Goal: Task Accomplishment & Management: Manage account settings

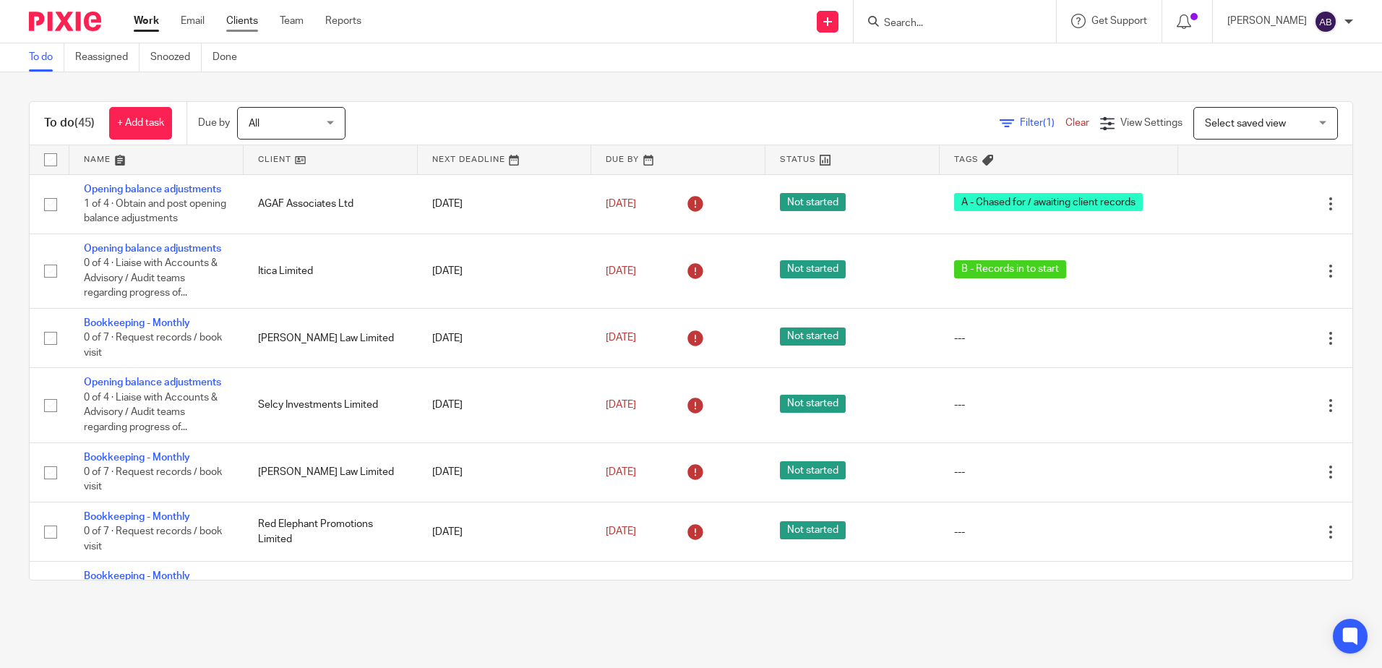
click at [243, 20] on link "Clients" at bounding box center [242, 21] width 32 height 14
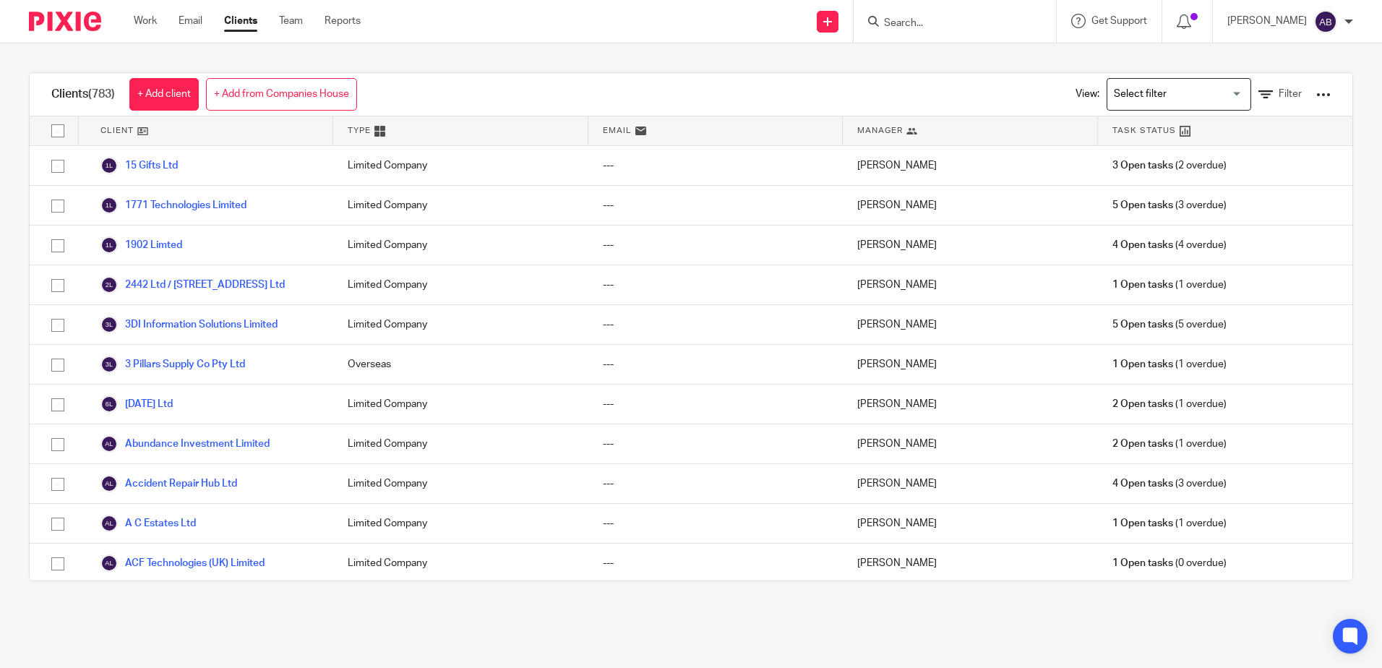
click at [925, 21] on input "Search" at bounding box center [947, 23] width 130 height 13
click at [918, 20] on input "rspg" at bounding box center [947, 23] width 130 height 13
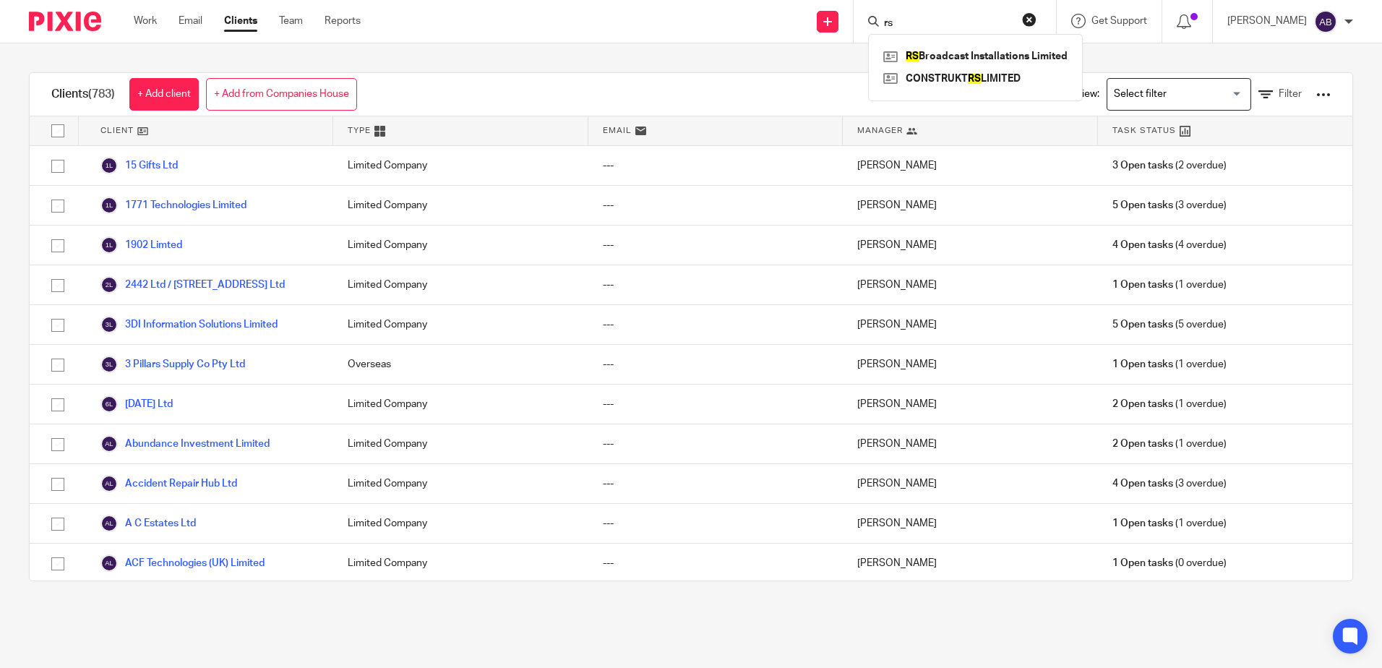
type input "r"
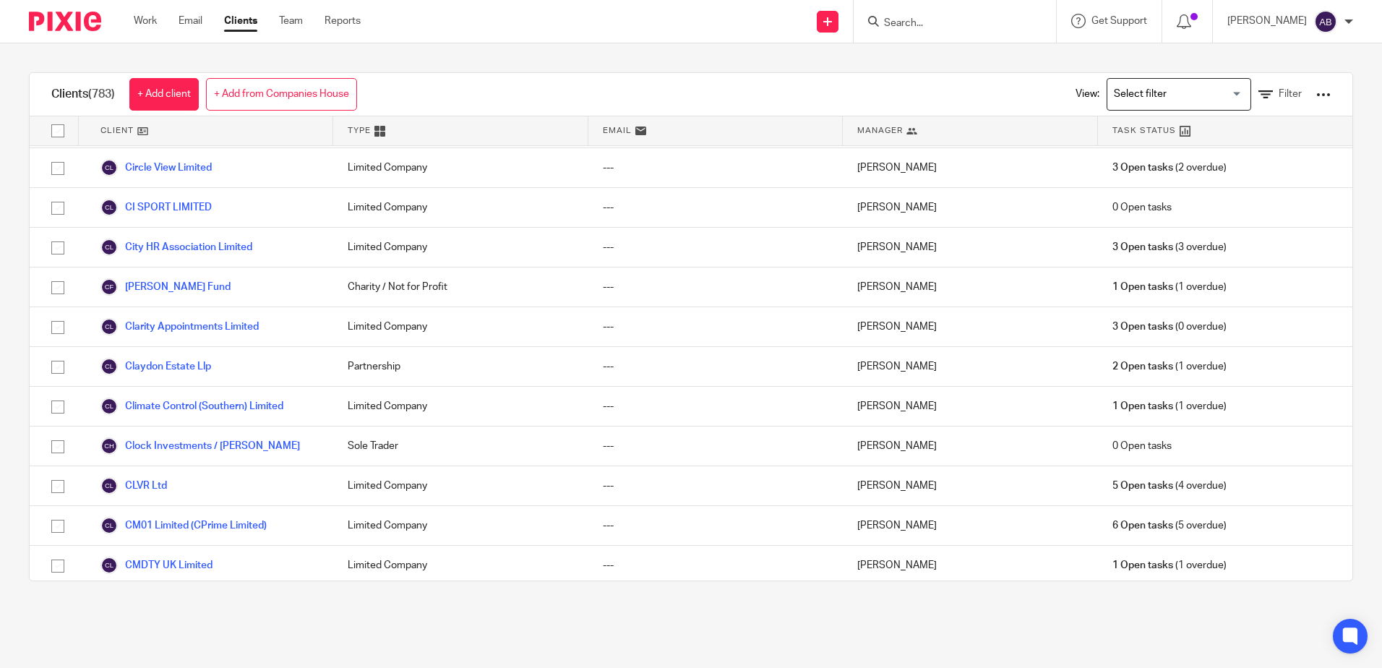
scroll to position [5616, 0]
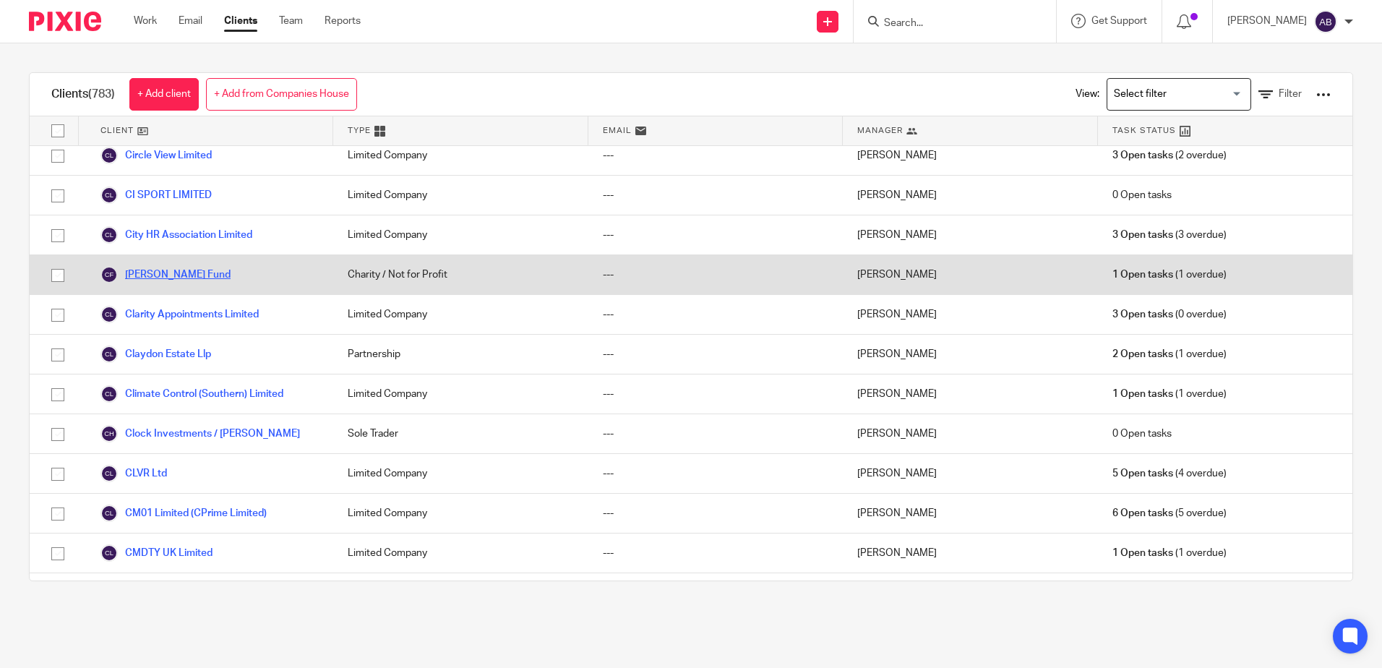
click at [190, 283] on link "Claire Wand Fund" at bounding box center [165, 274] width 130 height 17
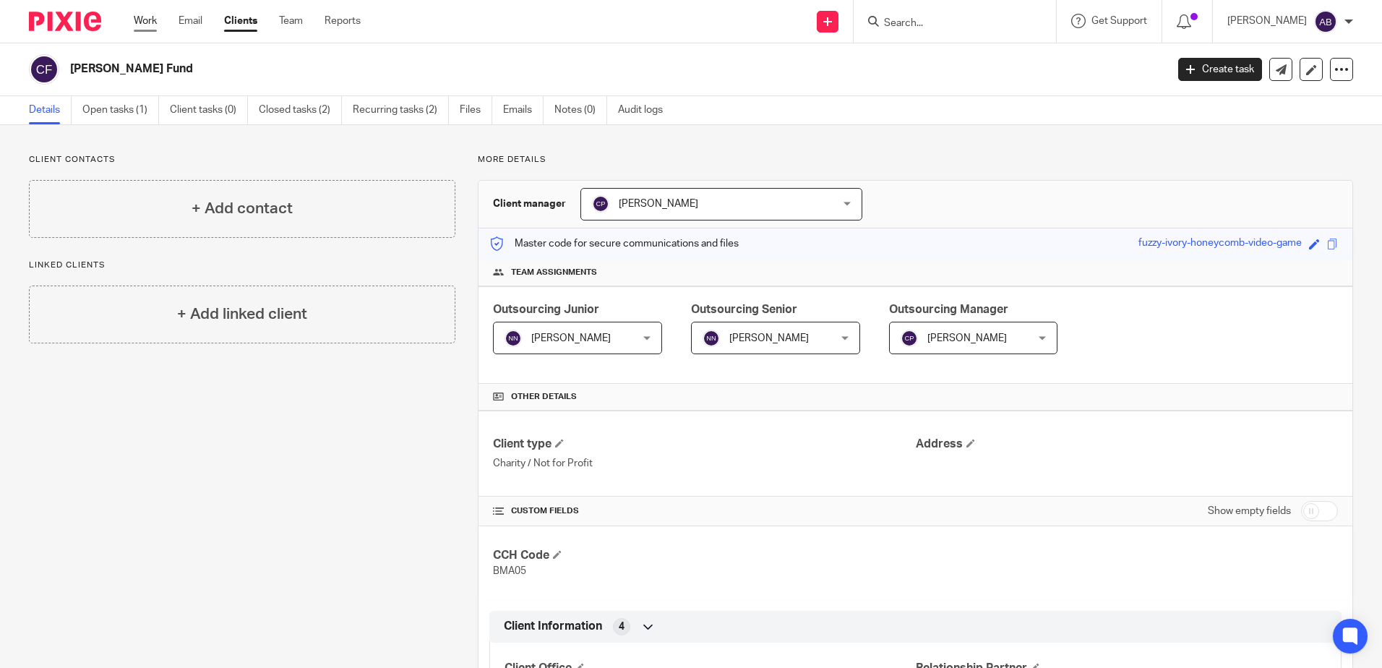
click at [137, 19] on link "Work" at bounding box center [145, 21] width 23 height 14
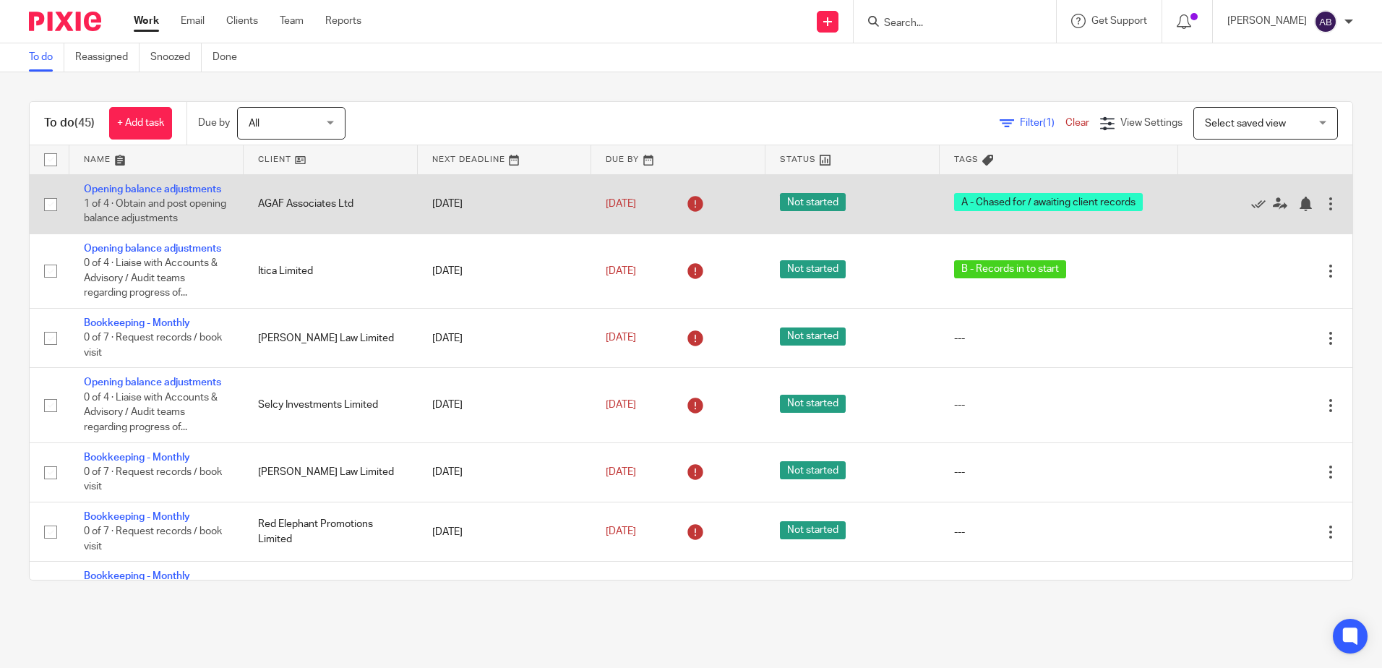
click at [309, 177] on td "AGAF Associates Ltd" at bounding box center [331, 203] width 174 height 59
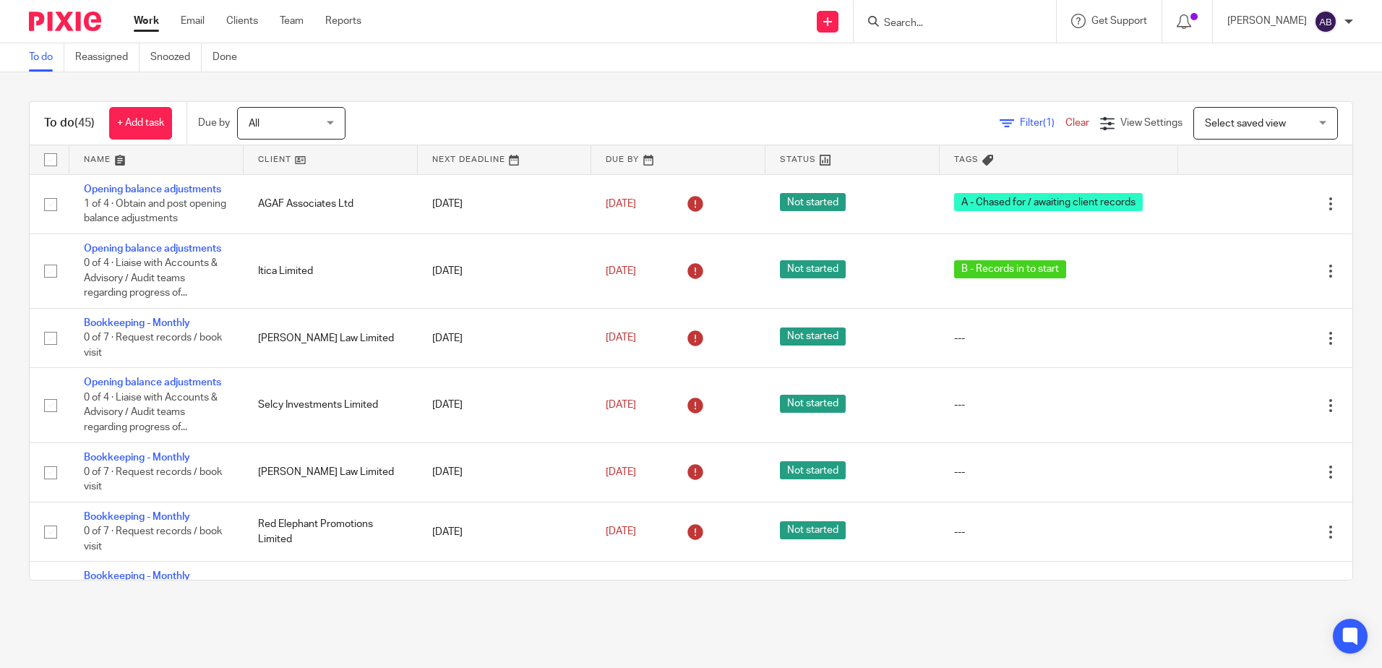
click at [303, 160] on link at bounding box center [331, 159] width 174 height 29
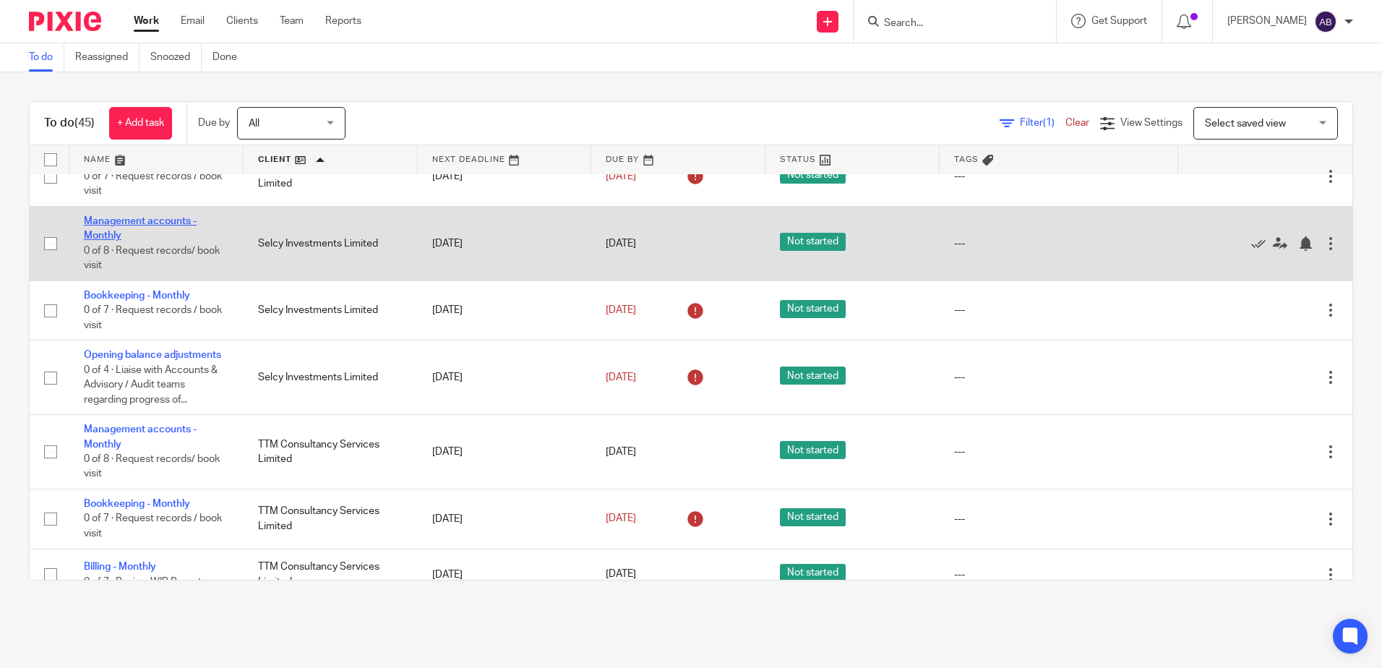
scroll to position [2312, 0]
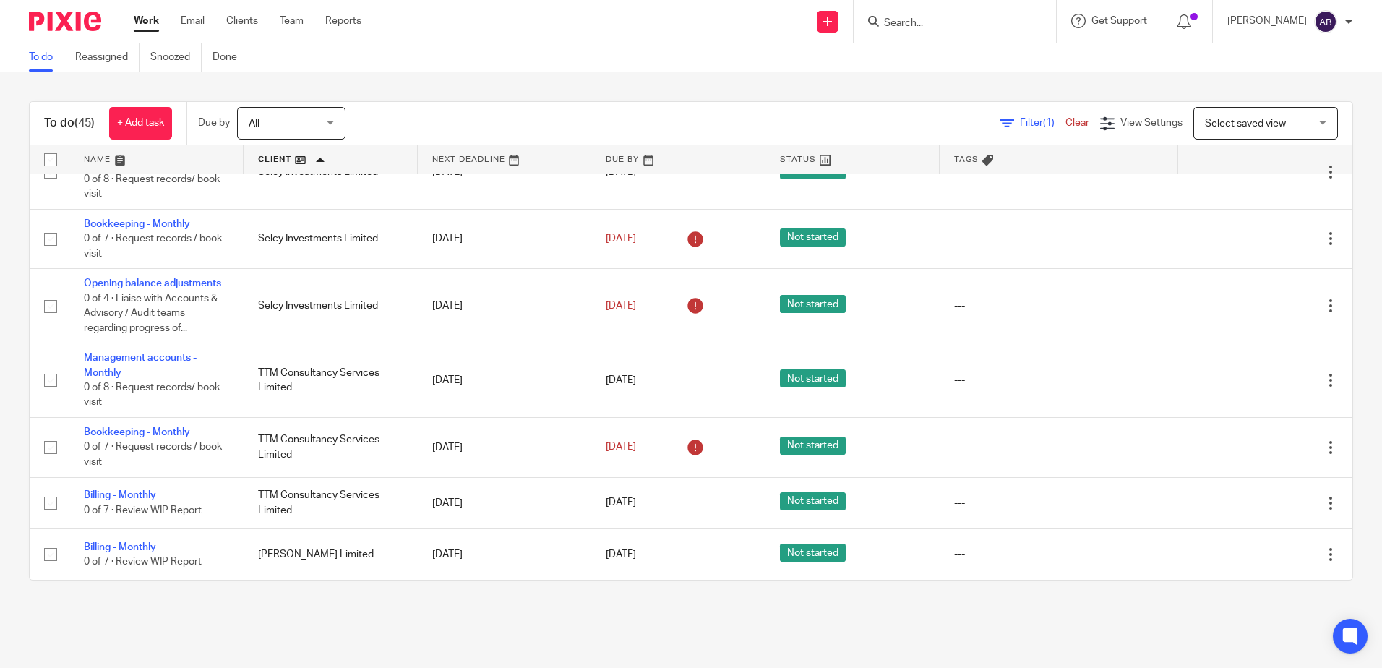
click at [990, 22] on input "Search" at bounding box center [947, 23] width 130 height 13
type input "stuart"
click button "submit" at bounding box center [0, 0] width 0 height 0
click at [968, 47] on link at bounding box center [994, 57] width 231 height 22
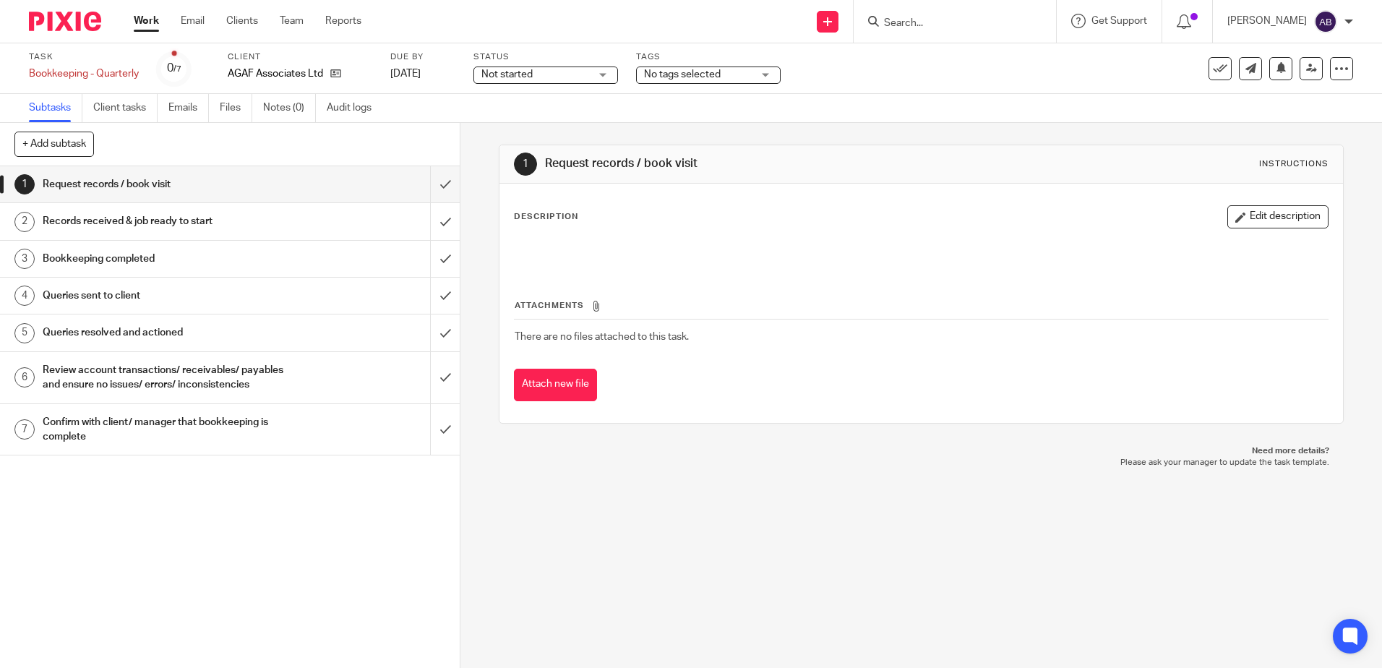
click at [343, 69] on div "AGAF Associates Ltd" at bounding box center [300, 73] width 145 height 14
click at [335, 79] on icon at bounding box center [335, 73] width 11 height 11
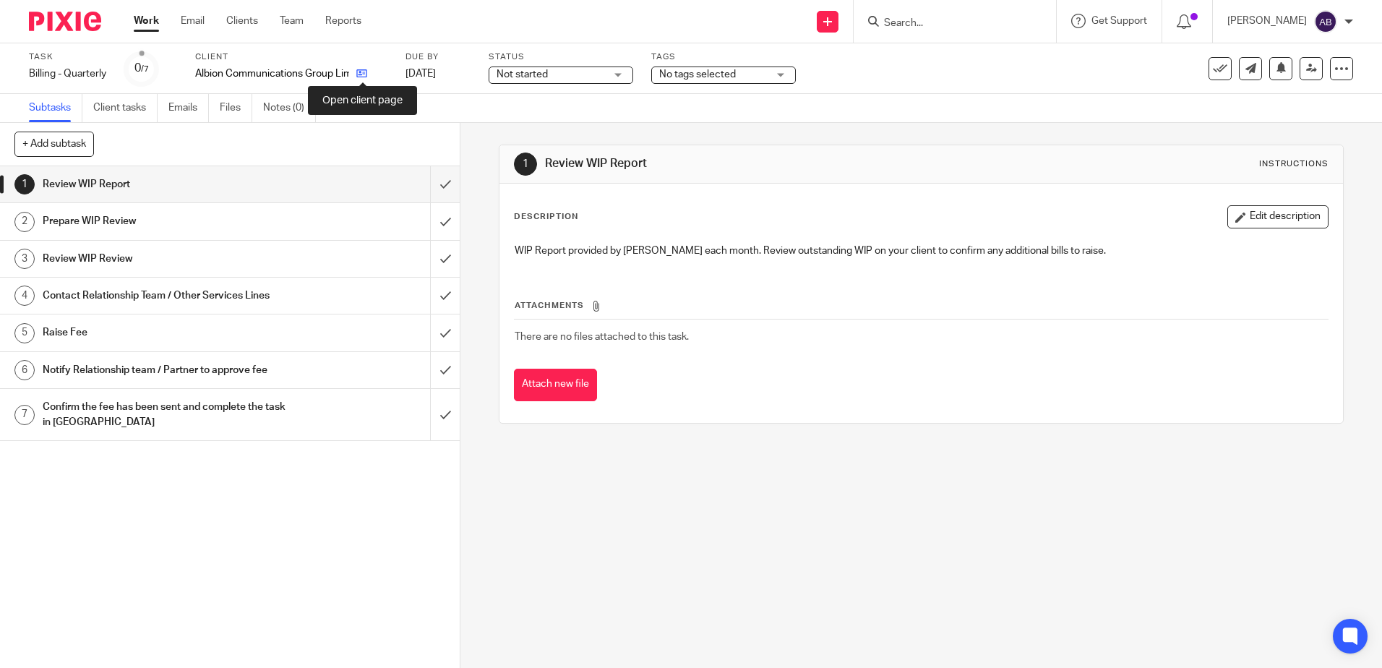
click at [361, 73] on icon at bounding box center [361, 73] width 11 height 11
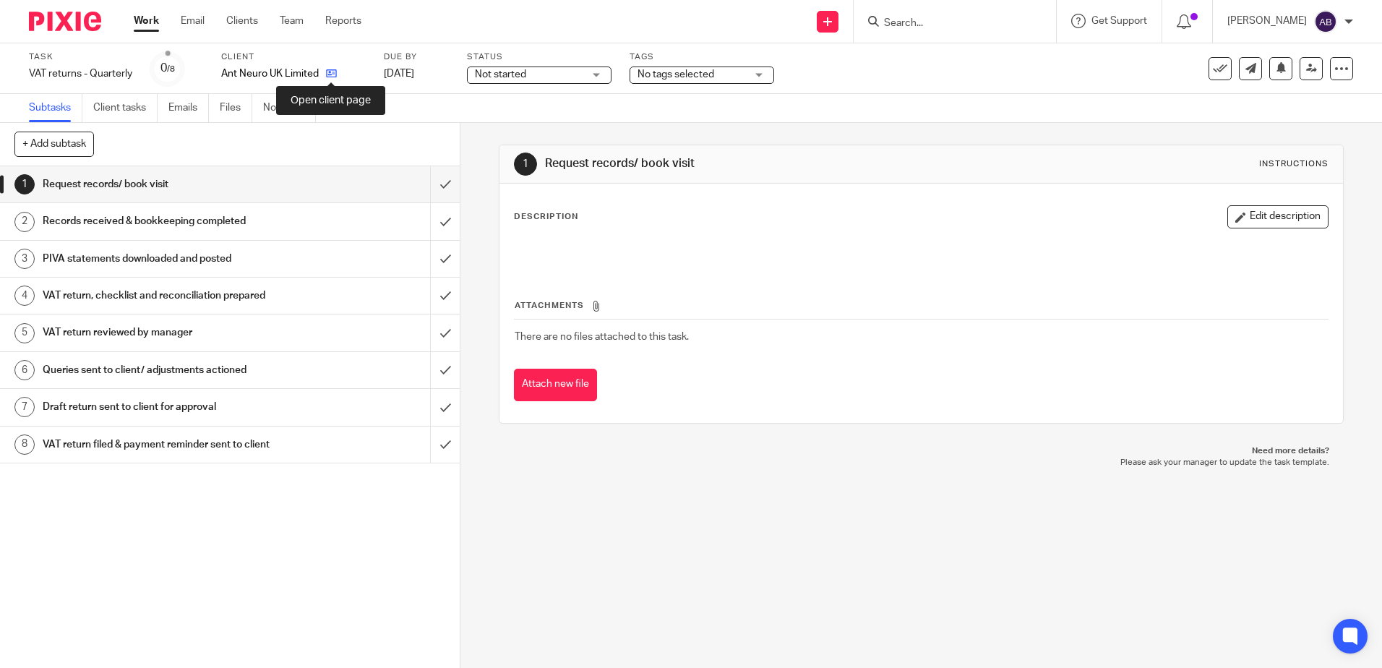
click at [333, 74] on icon at bounding box center [331, 73] width 11 height 11
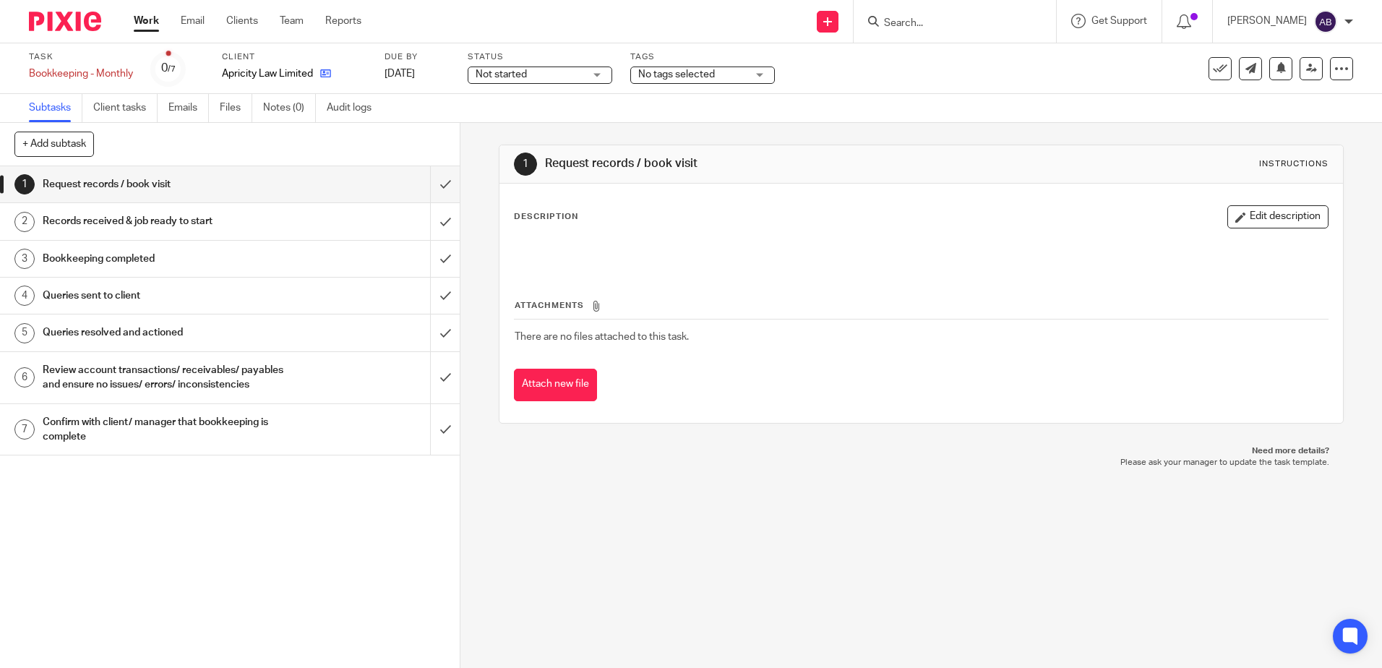
click at [319, 78] on link at bounding box center [322, 73] width 18 height 14
click at [374, 71] on link at bounding box center [383, 73] width 18 height 14
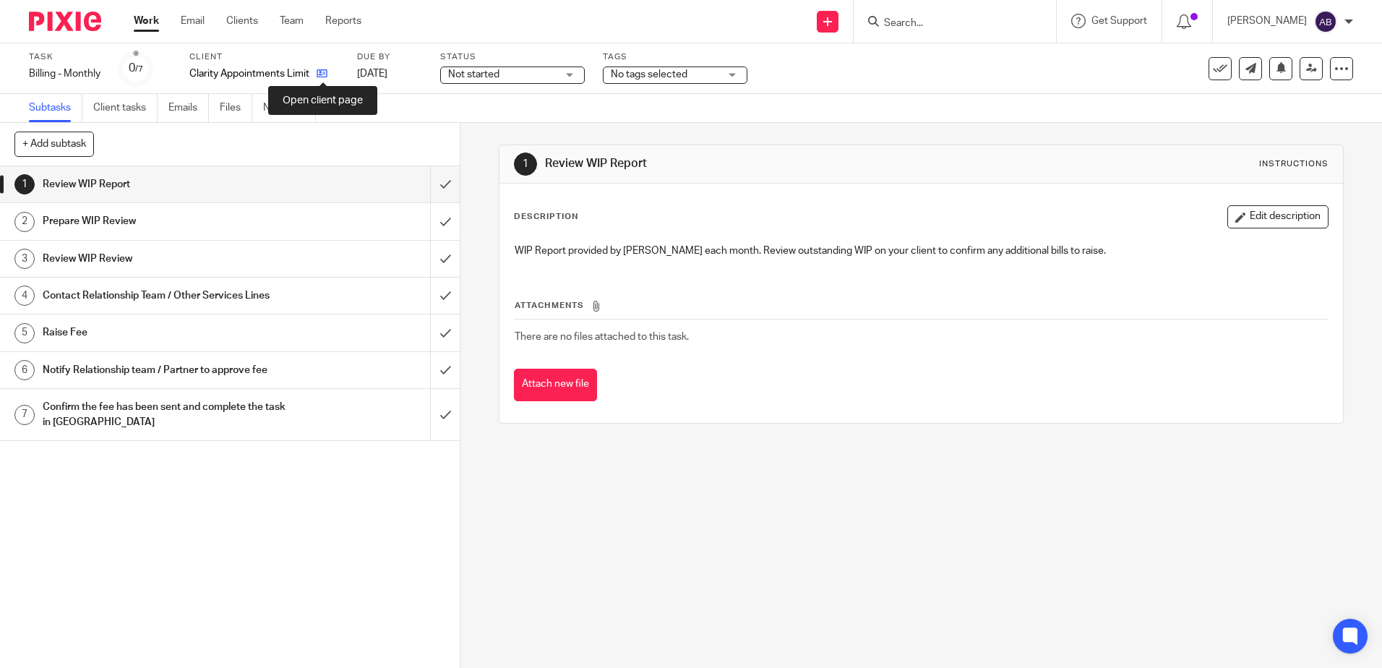
click at [318, 70] on icon at bounding box center [321, 73] width 11 height 11
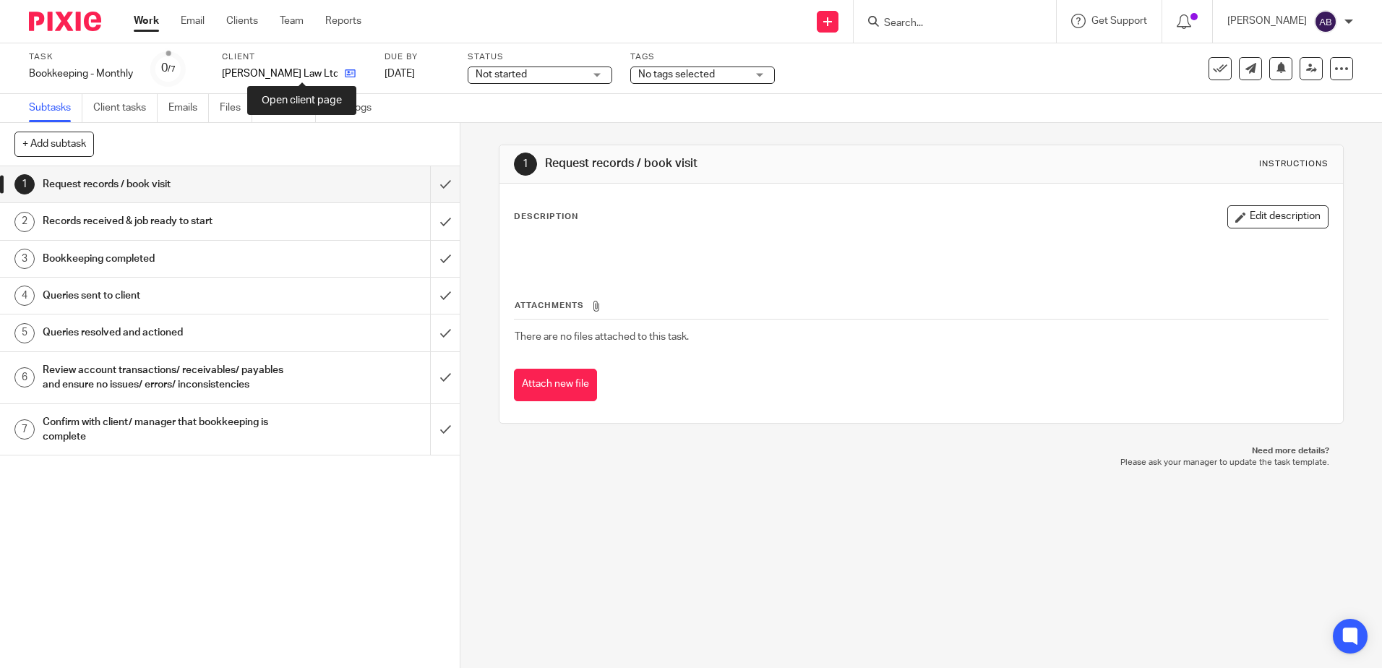
click at [345, 71] on icon at bounding box center [350, 73] width 11 height 11
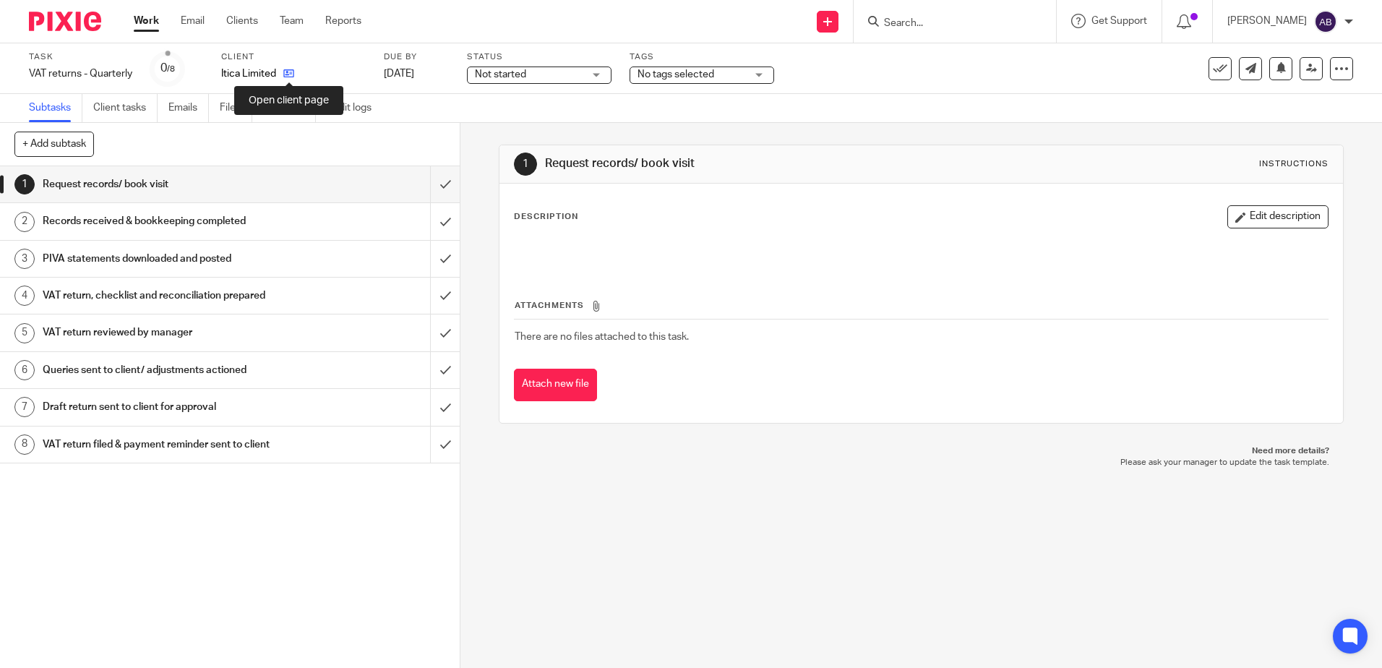
click at [290, 78] on icon at bounding box center [288, 73] width 11 height 11
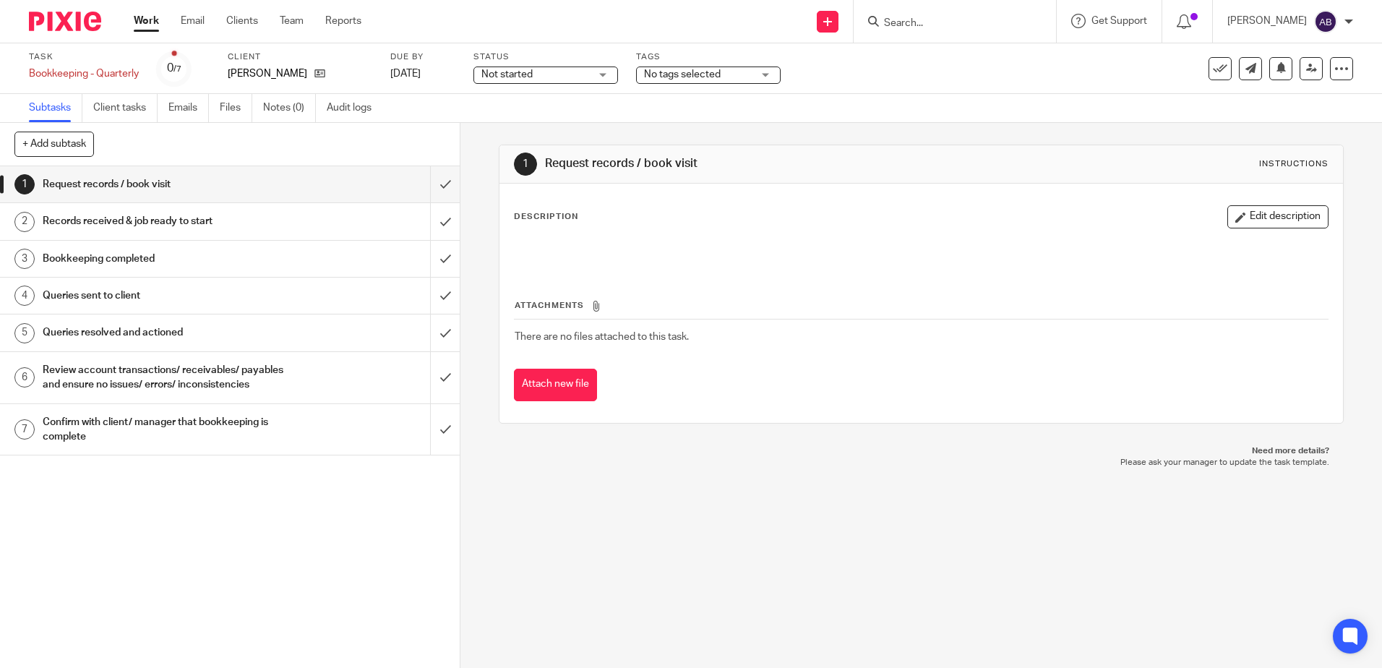
click at [303, 77] on div "Mr D Wright" at bounding box center [300, 73] width 145 height 14
click at [314, 75] on icon at bounding box center [319, 73] width 11 height 11
click at [345, 71] on link at bounding box center [354, 73] width 18 height 14
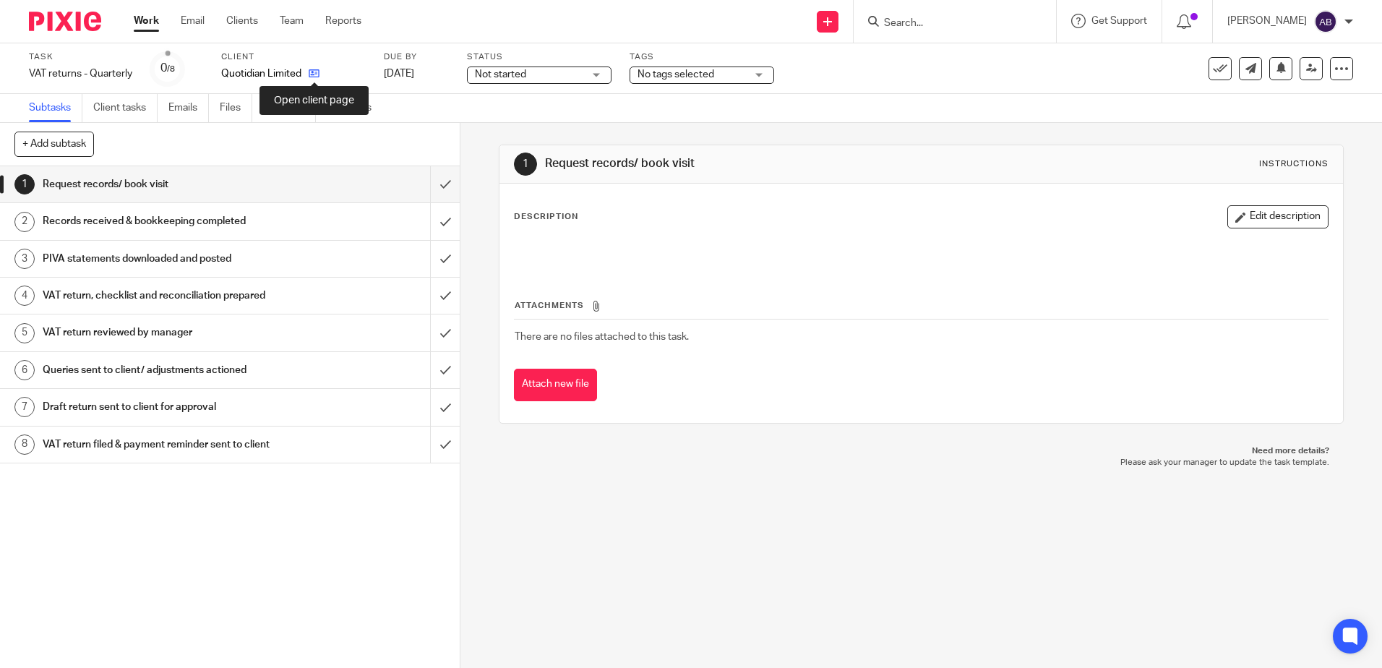
click at [312, 72] on icon at bounding box center [314, 73] width 11 height 11
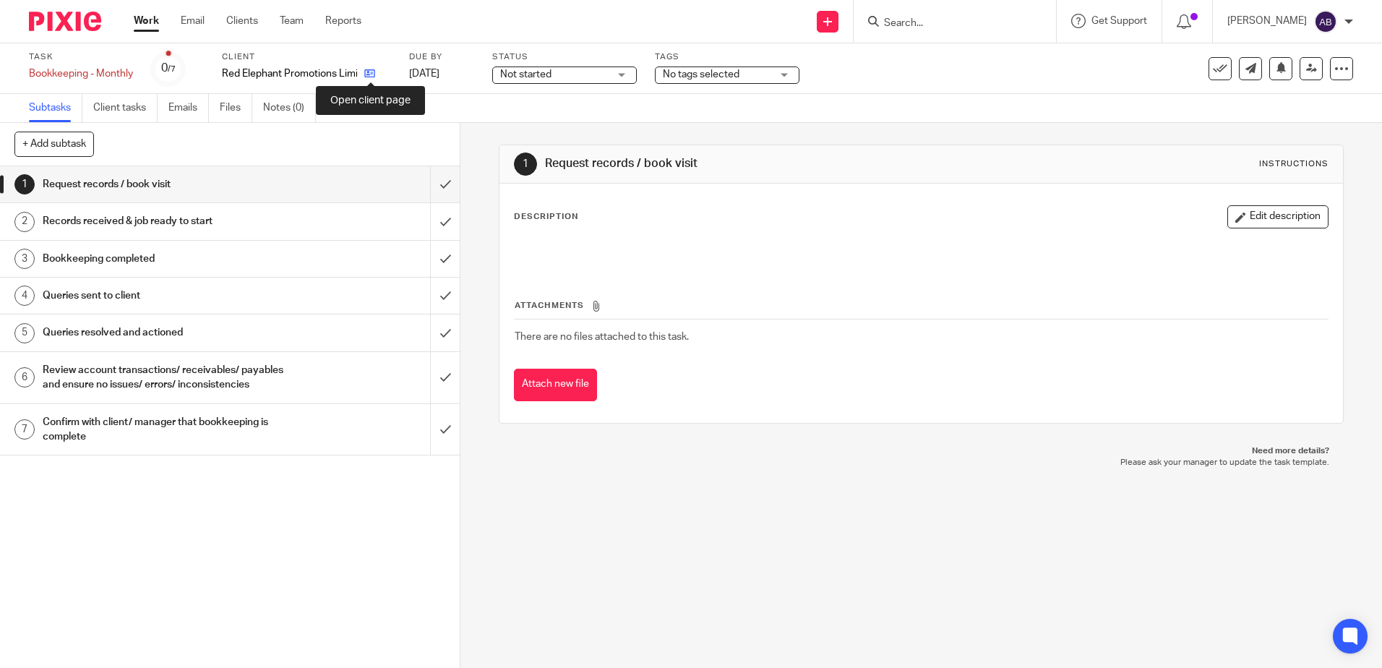
click at [371, 74] on icon at bounding box center [369, 73] width 11 height 11
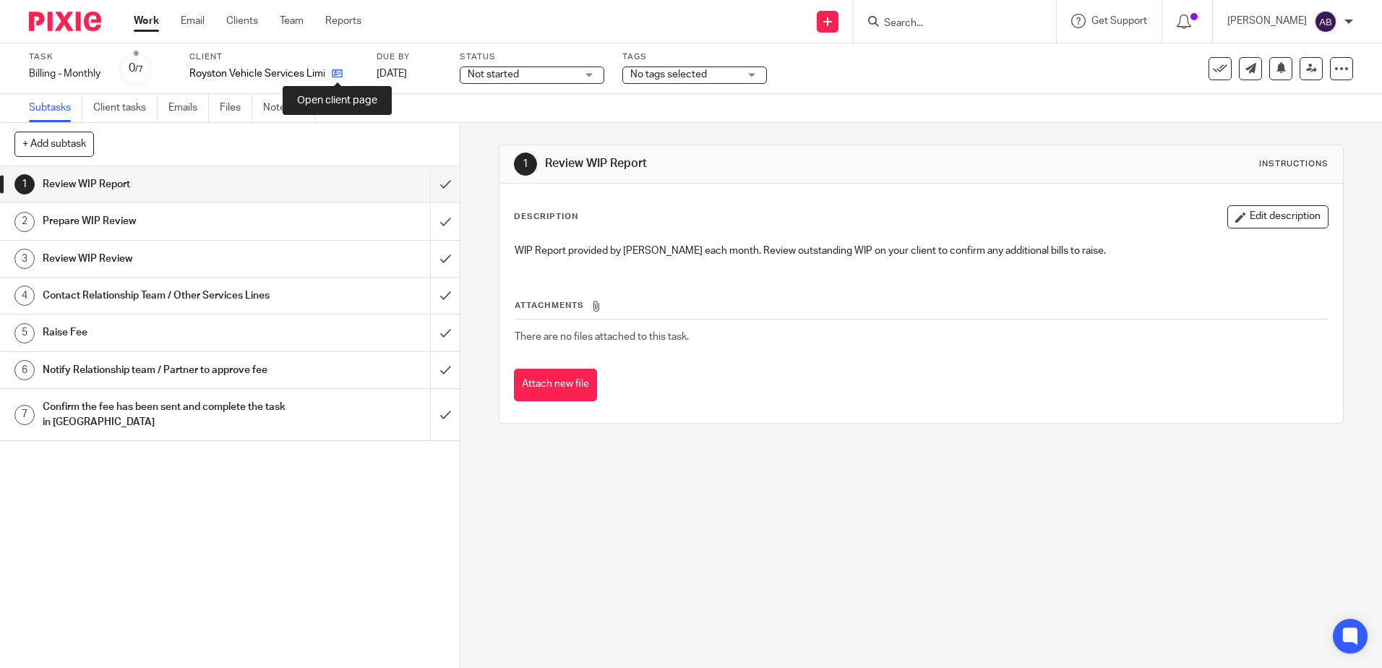
click at [337, 73] on icon at bounding box center [337, 73] width 11 height 11
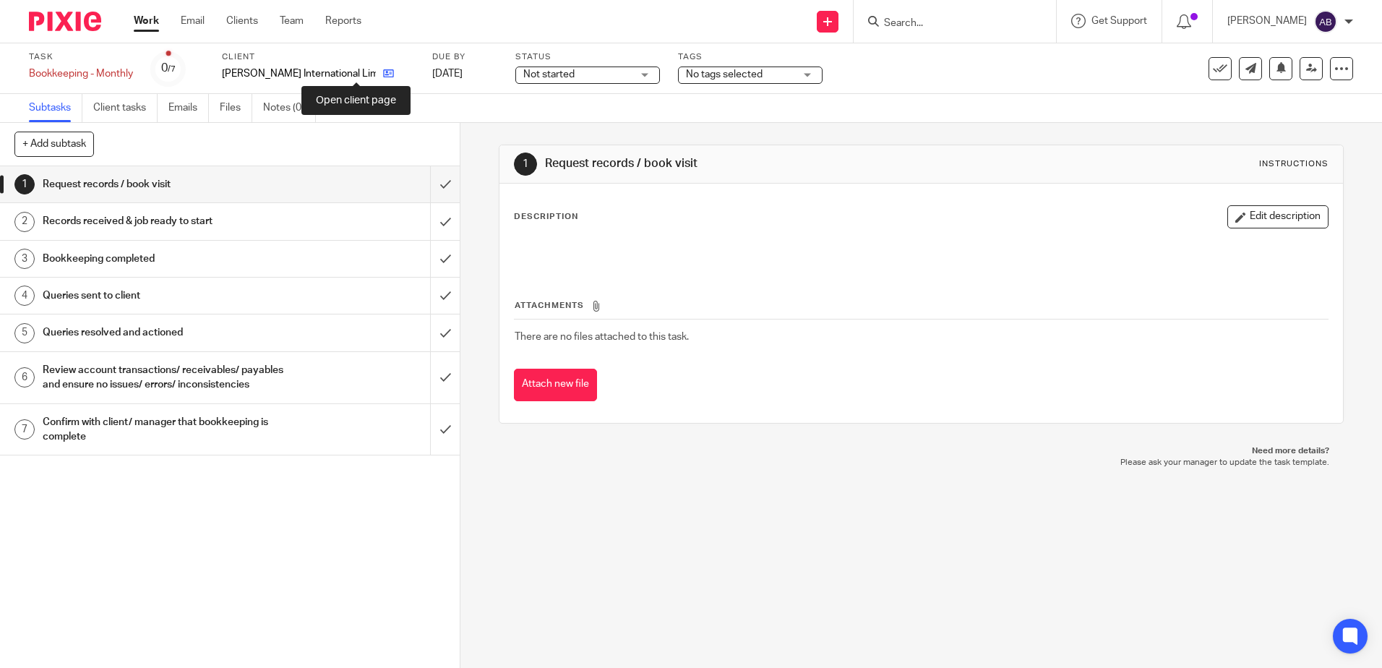
click at [383, 69] on icon at bounding box center [388, 73] width 11 height 11
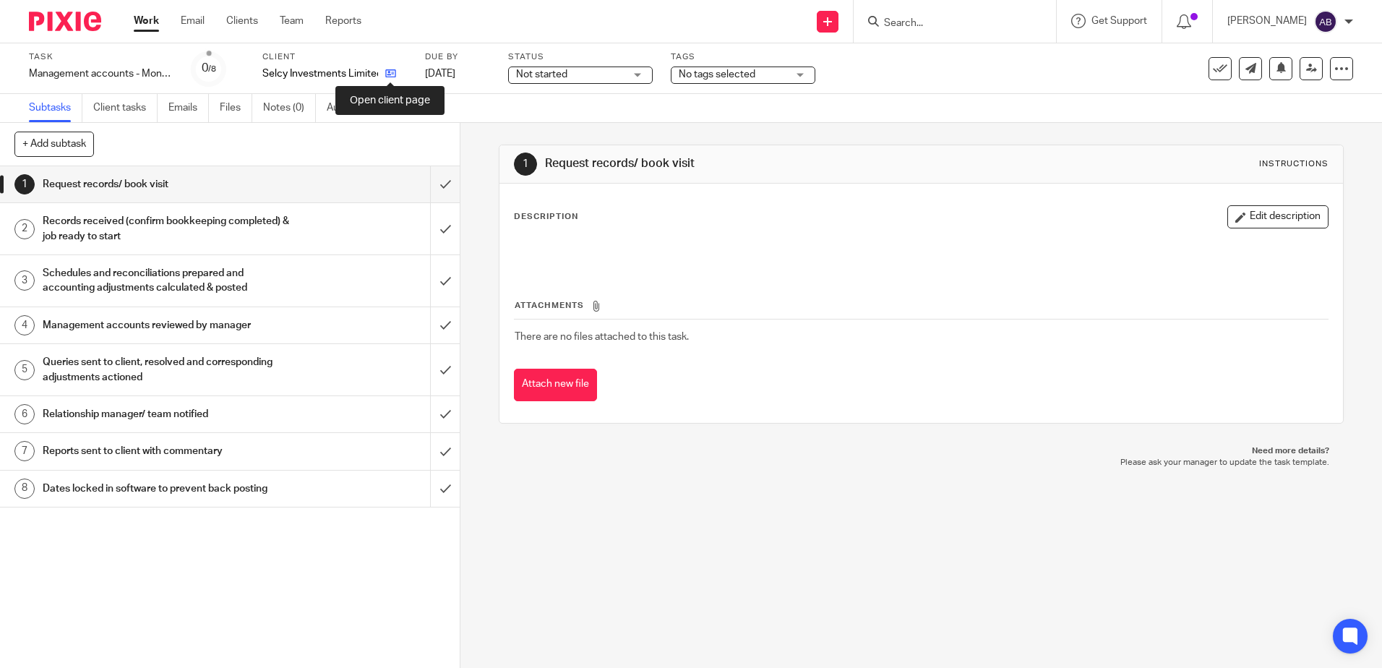
click at [387, 72] on icon at bounding box center [390, 73] width 11 height 11
click at [411, 72] on icon at bounding box center [415, 73] width 11 height 11
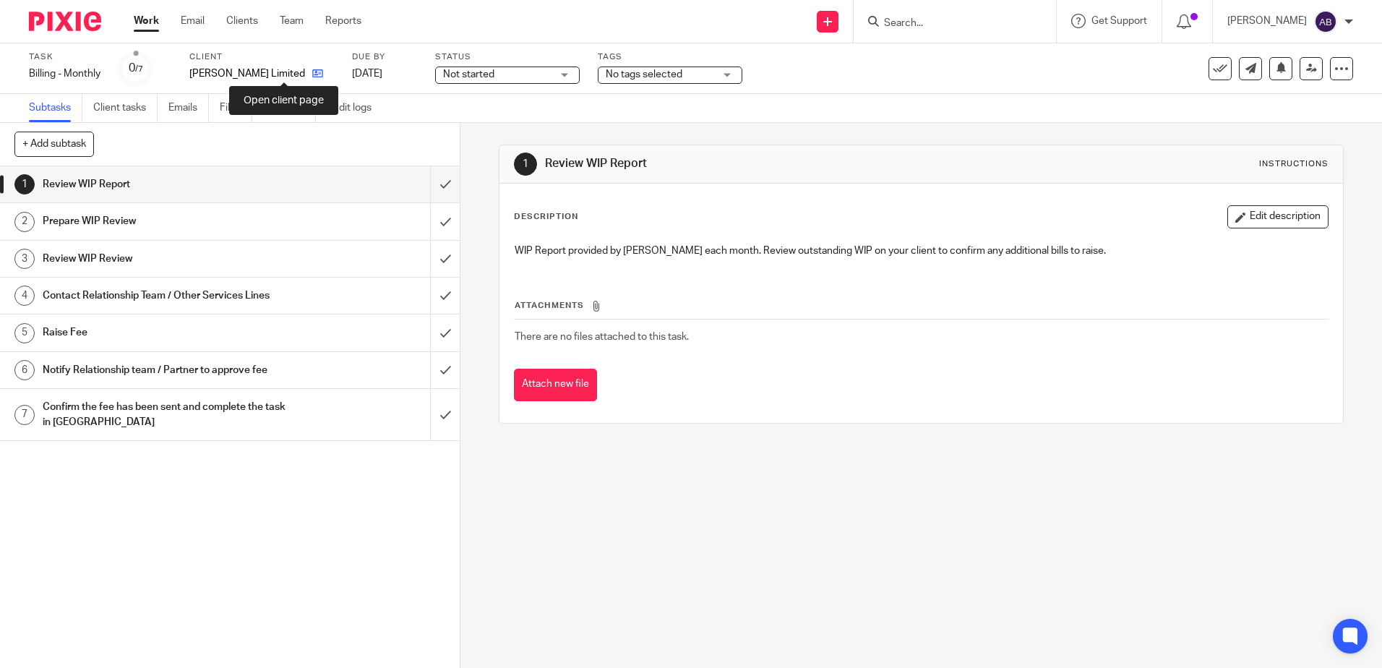
click at [312, 73] on icon at bounding box center [317, 73] width 11 height 11
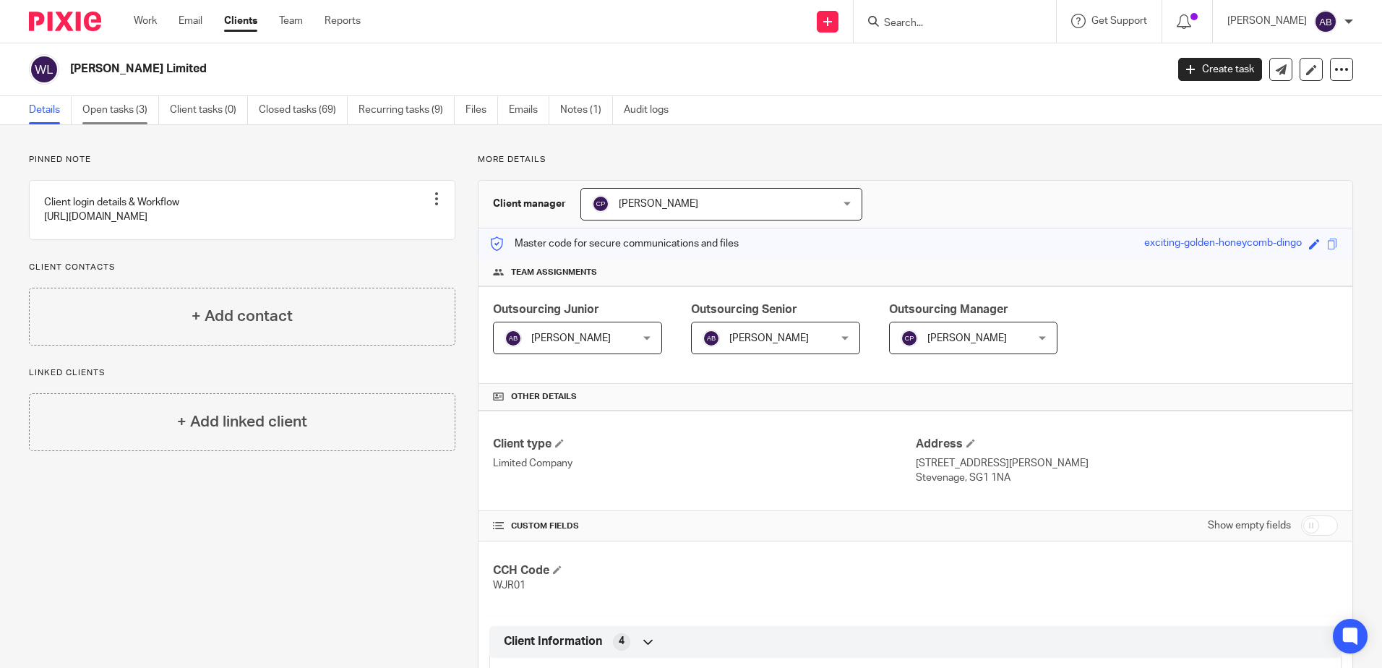
click at [106, 113] on link "Open tasks (3)" at bounding box center [120, 110] width 77 height 28
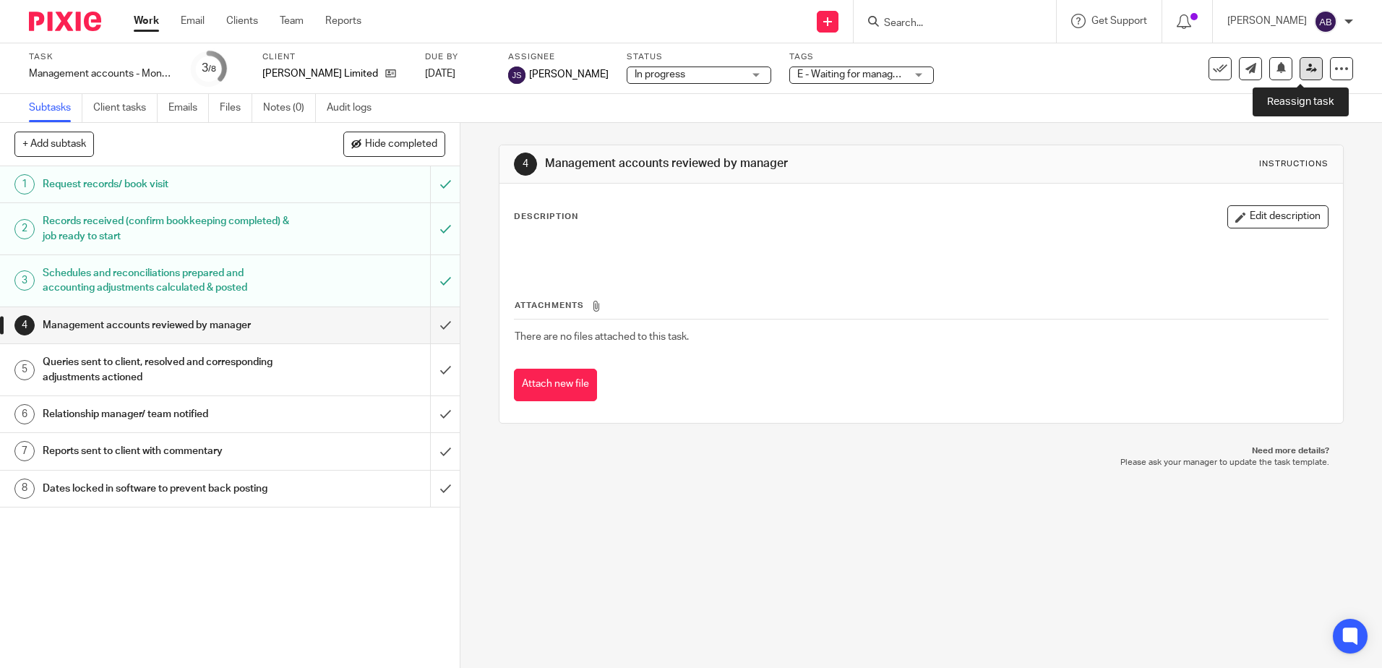
click at [1306, 68] on icon at bounding box center [1311, 68] width 11 height 11
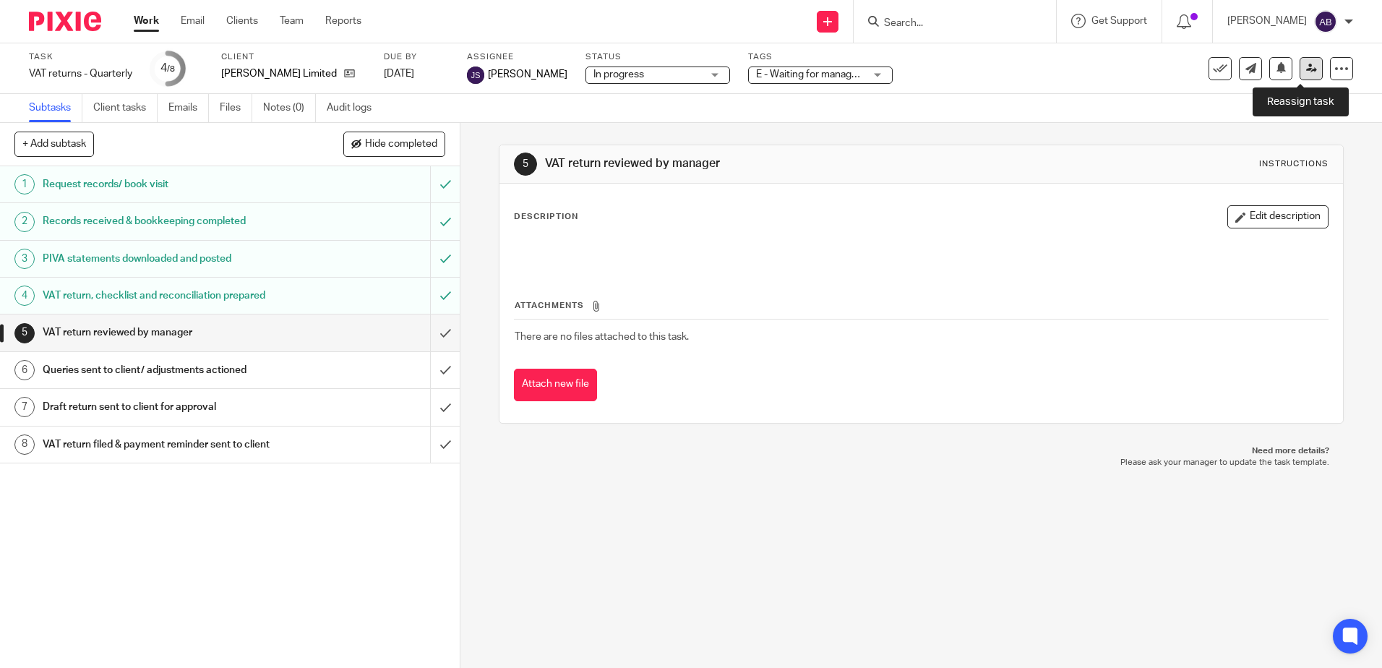
click at [1299, 71] on link at bounding box center [1310, 68] width 23 height 23
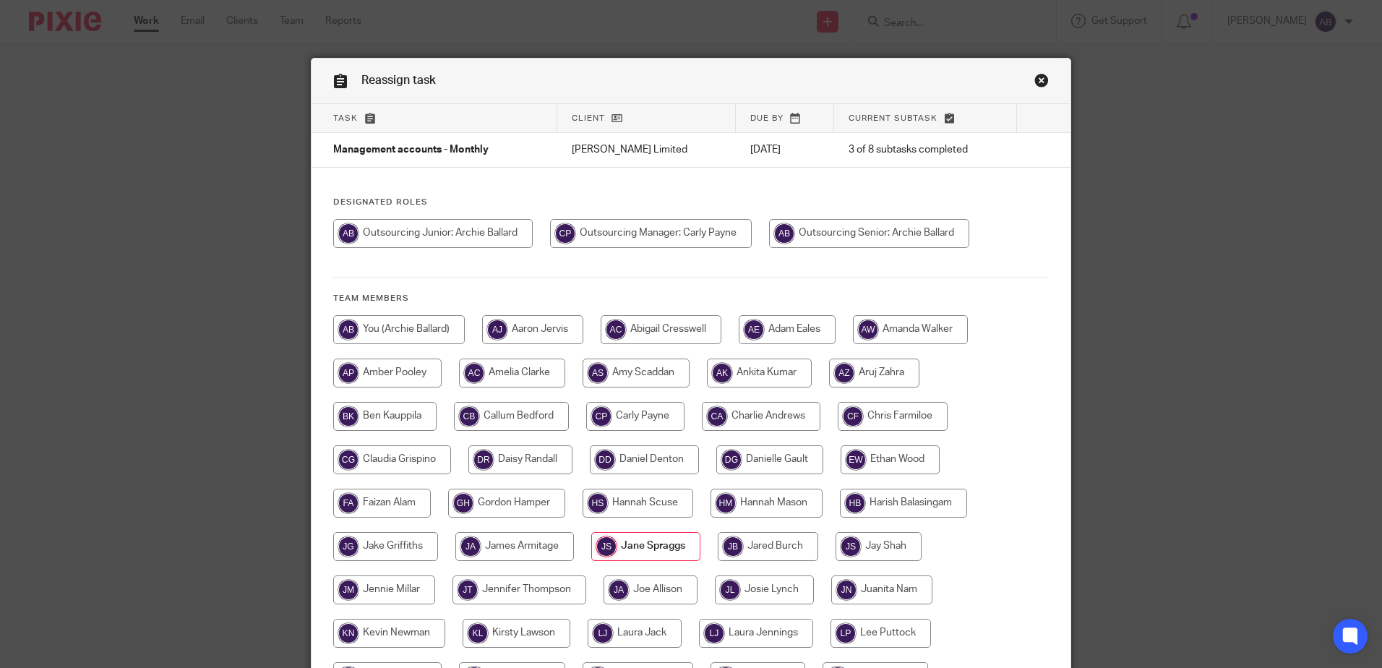
click at [678, 233] on input "radio" at bounding box center [651, 233] width 202 height 29
radio input "true"
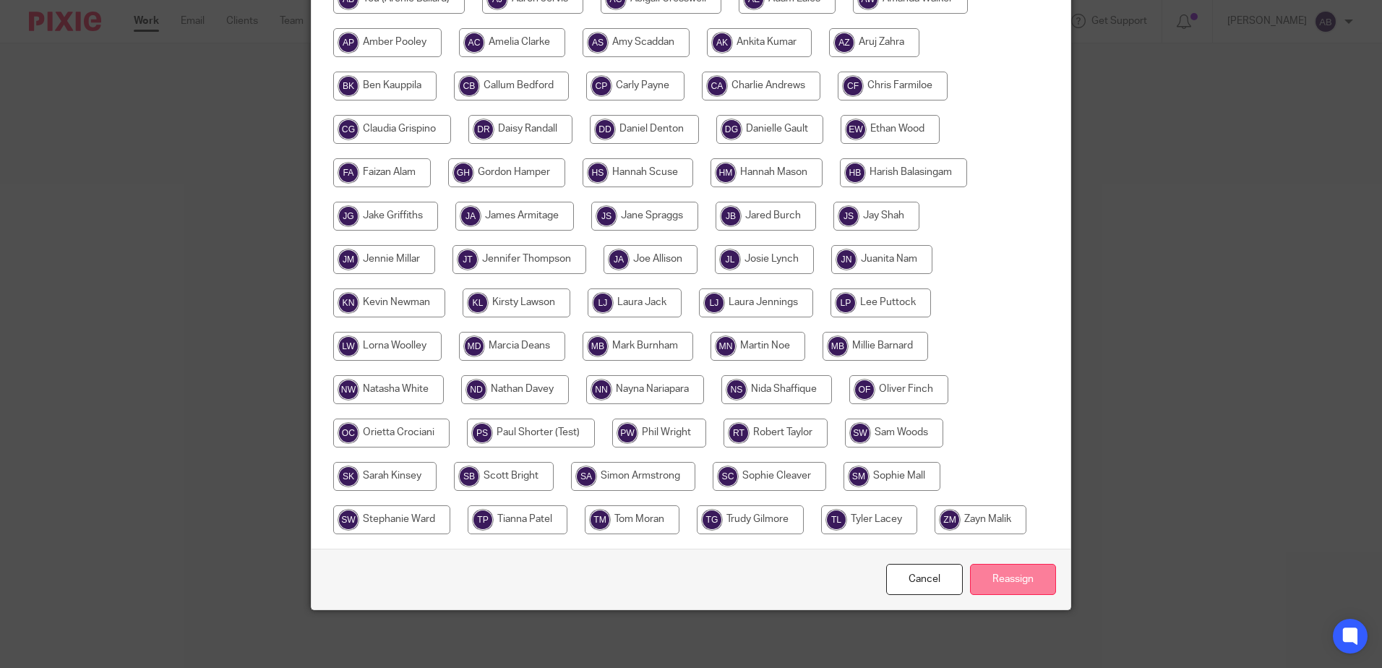
click at [1000, 577] on input "Reassign" at bounding box center [1013, 579] width 86 height 31
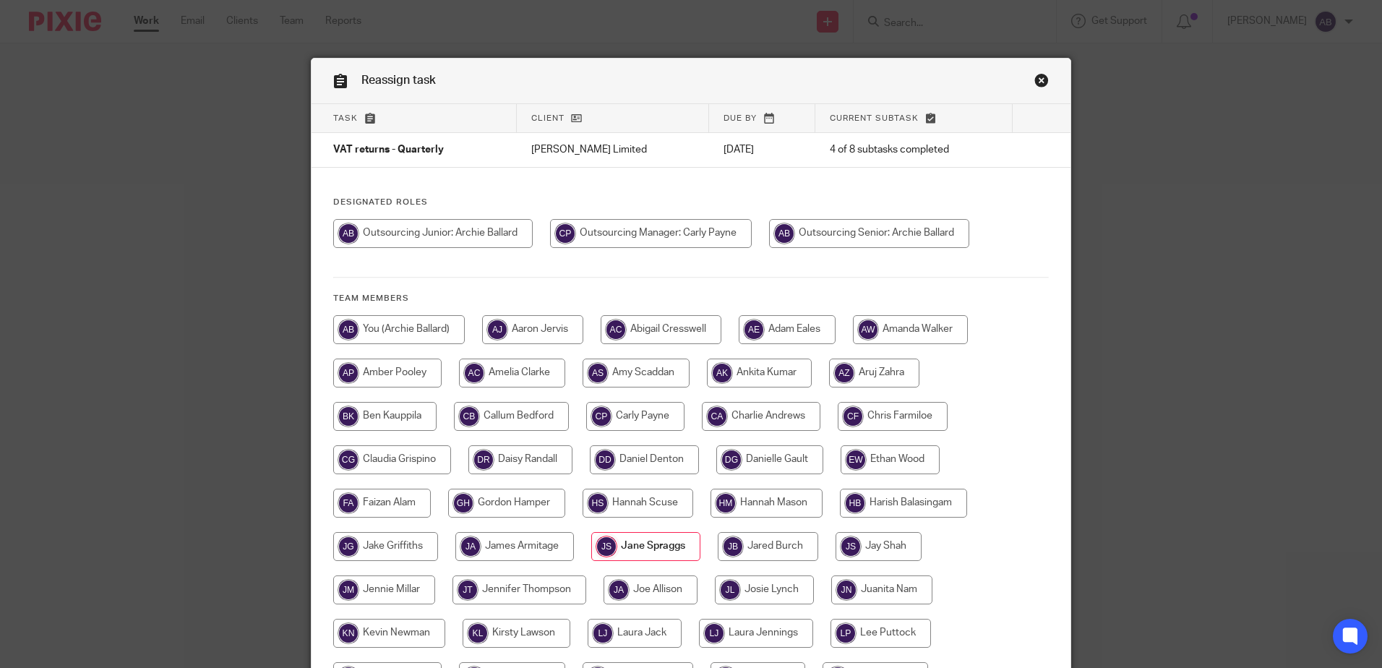
click at [686, 230] on input "radio" at bounding box center [651, 233] width 202 height 29
radio input "true"
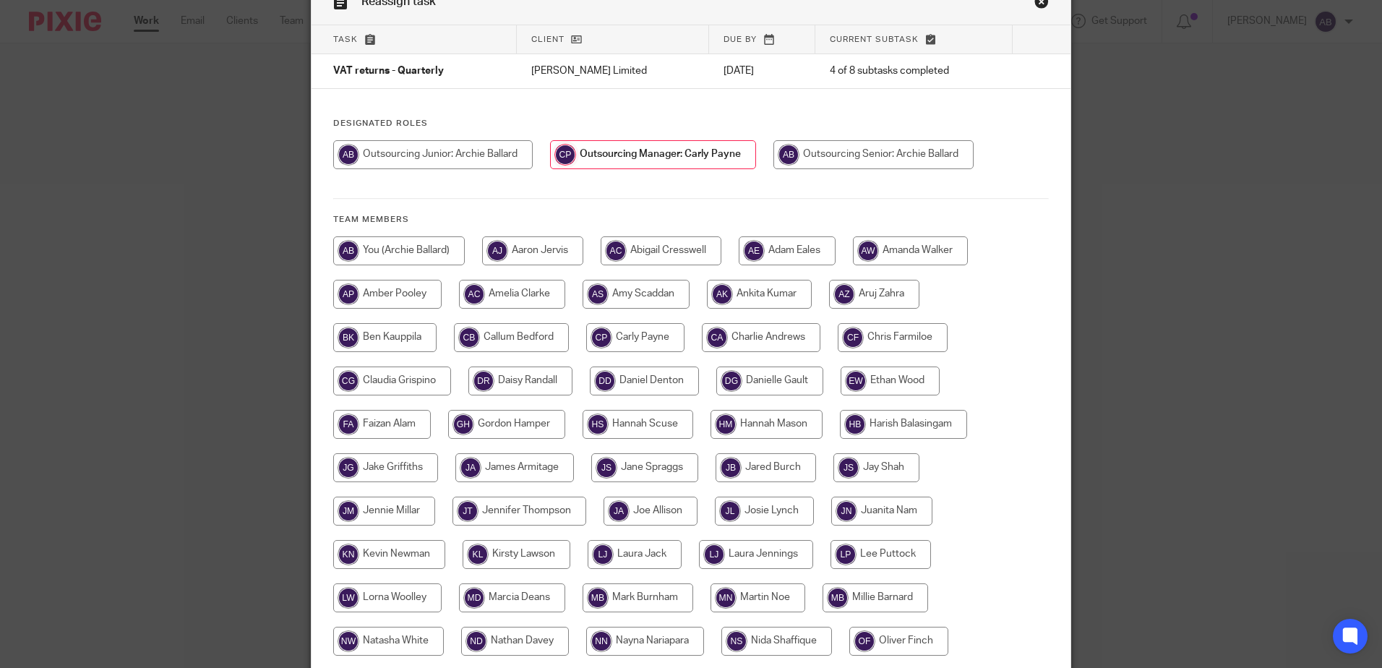
scroll to position [330, 0]
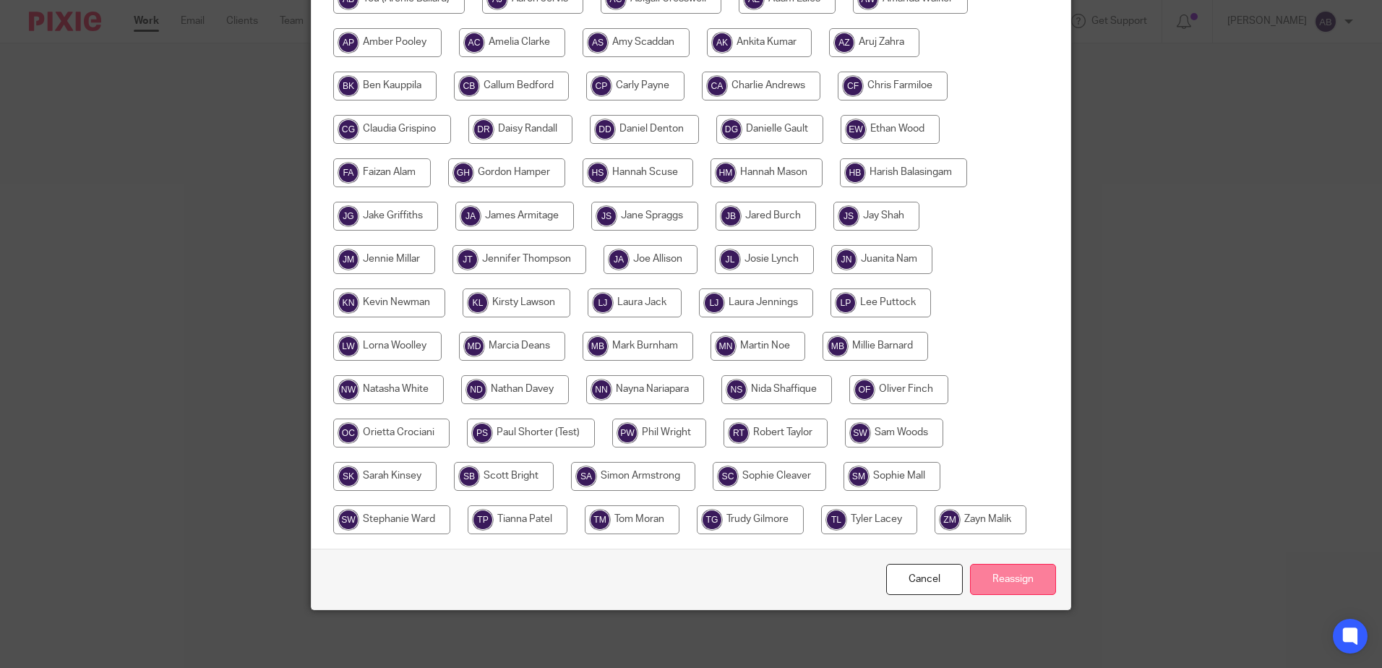
click at [1007, 580] on input "Reassign" at bounding box center [1013, 579] width 86 height 31
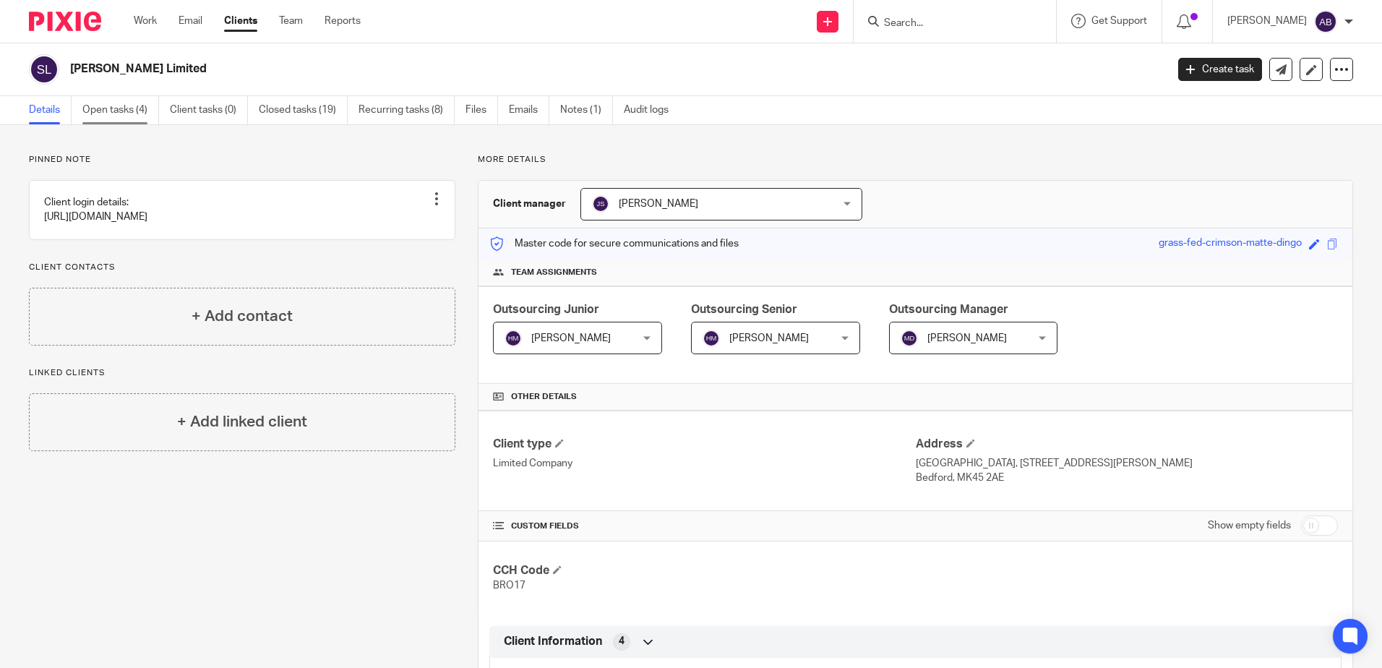
click at [94, 121] on link "Open tasks (4)" at bounding box center [120, 110] width 77 height 28
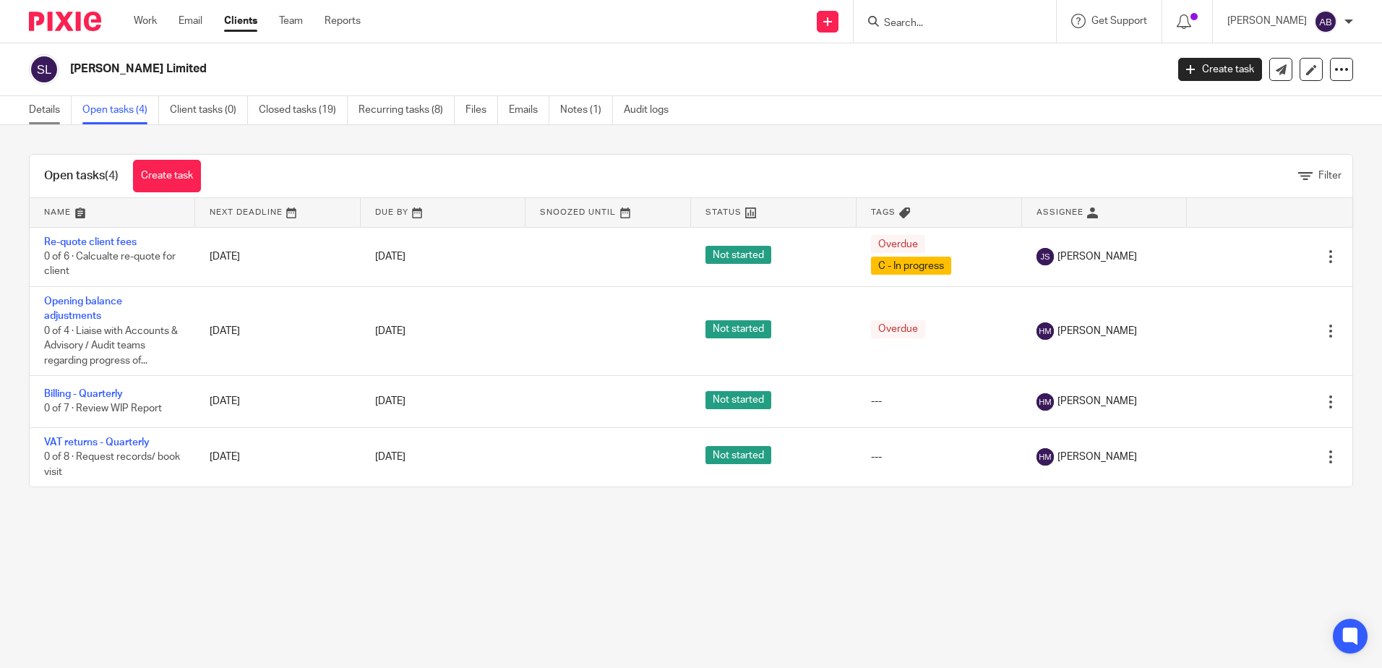
click at [63, 105] on link "Details" at bounding box center [50, 110] width 43 height 28
